Goal: Check status: Check status

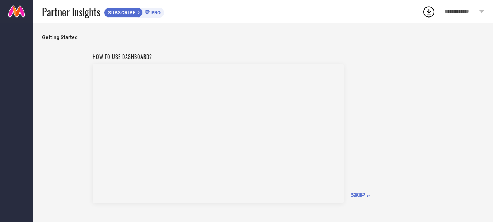
click at [357, 198] on span "SKIP »" at bounding box center [360, 195] width 19 height 8
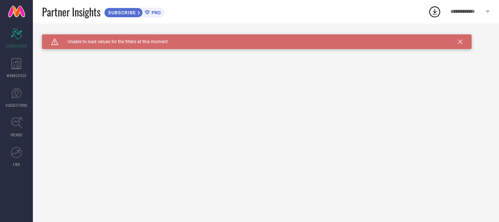
click at [160, 78] on div "Caution Created with Sketch. Unable to load values for the filters at this mome…" at bounding box center [266, 122] width 466 height 198
click at [134, 42] on span "Unable to load values for the filters at this moment." at bounding box center [113, 41] width 110 height 5
click at [433, 11] on icon at bounding box center [434, 11] width 13 height 13
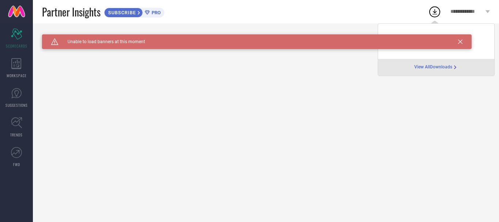
click at [433, 62] on div "View All Downloads" at bounding box center [436, 67] width 116 height 17
click at [436, 66] on span "View All Downloads" at bounding box center [433, 67] width 38 height 6
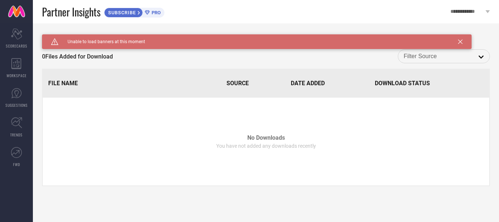
click at [421, 84] on span "Download Status" at bounding box center [402, 83] width 55 height 7
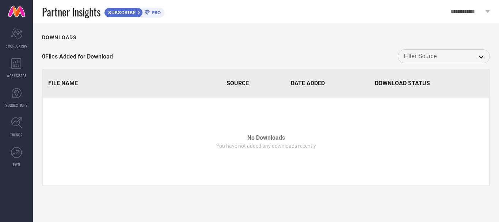
click at [130, 13] on span "SUBSCRIBE" at bounding box center [120, 12] width 33 height 5
click at [154, 11] on span "PRO" at bounding box center [155, 12] width 11 height 5
click at [19, 40] on div "Scorecard SCORECARDS" at bounding box center [16, 38] width 33 height 29
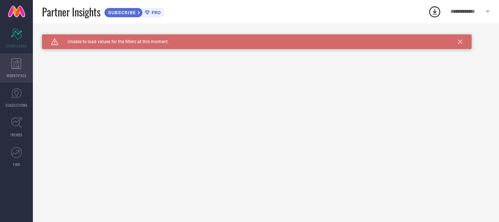
click at [21, 72] on div "WORKSPACE" at bounding box center [16, 67] width 33 height 29
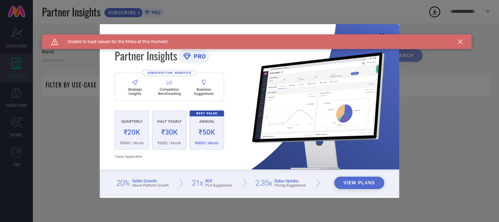
type input "1 STOP FASHION"
type input "All"
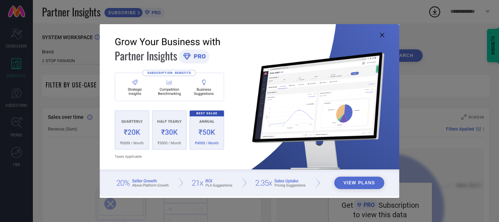
click at [13, 98] on div "View Plans" at bounding box center [249, 111] width 499 height 222
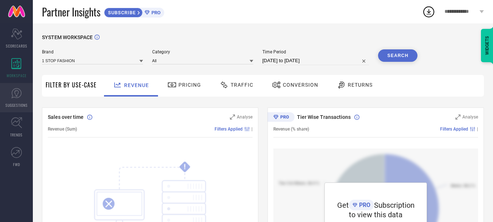
click at [13, 98] on icon at bounding box center [16, 93] width 11 height 11
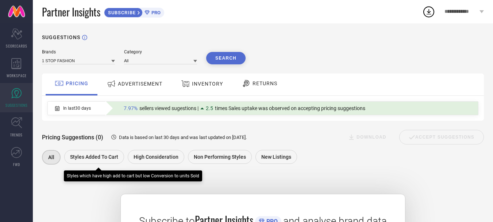
click at [88, 154] on div "Styles Added To Cart" at bounding box center [94, 157] width 60 height 14
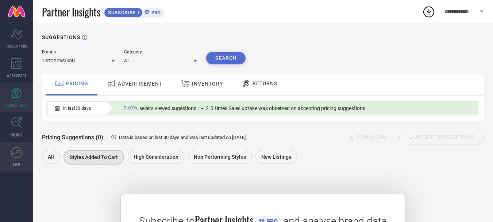
click at [20, 157] on icon at bounding box center [16, 152] width 11 height 11
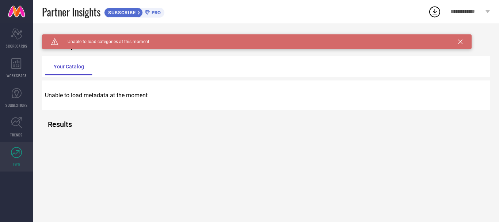
click at [15, 10] on link at bounding box center [16, 11] width 33 height 23
